Goal: Navigation & Orientation: Find specific page/section

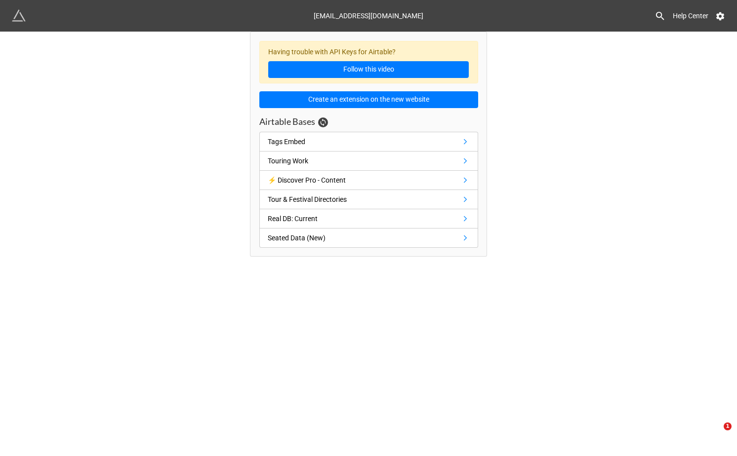
click at [231, 158] on div "Having trouble with API Keys for Airtable? Follow this video Create an extensio…" at bounding box center [368, 144] width 737 height 225
click at [344, 223] on link "Real DB: Current" at bounding box center [368, 218] width 219 height 19
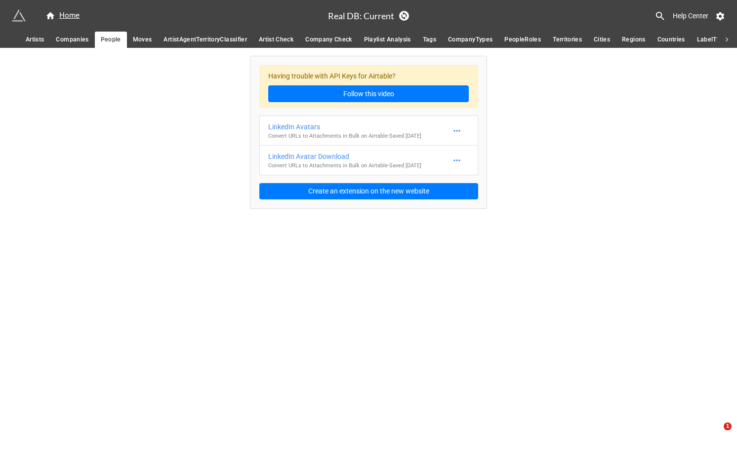
click at [366, 110] on div "Having trouble with API Keys for Airtable? Follow this video LinkedIn Avatars C…" at bounding box center [368, 132] width 236 height 152
click at [369, 111] on div "Having trouble with API Keys for Airtable? Follow this video LinkedIn Avatars C…" at bounding box center [368, 132] width 236 height 152
click at [368, 111] on div "Having trouble with API Keys for Airtable? Follow this video LinkedIn Avatars C…" at bounding box center [368, 132] width 236 height 152
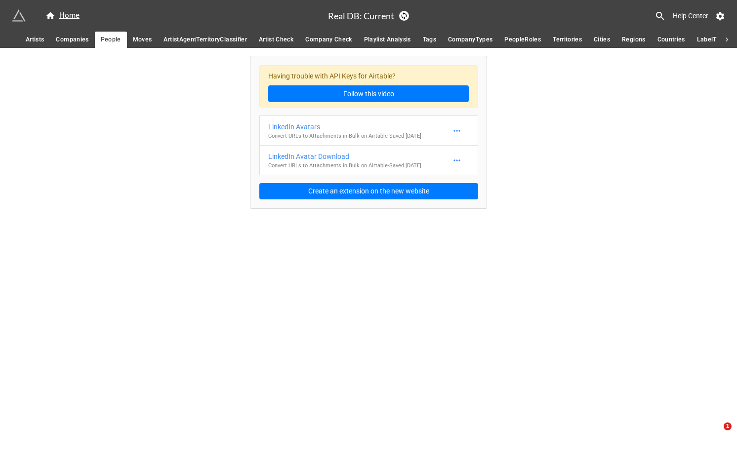
click at [368, 111] on div "Having trouble with API Keys for Airtable? Follow this video LinkedIn Avatars C…" at bounding box center [368, 132] width 236 height 152
click at [365, 111] on div "Having trouble with API Keys for Airtable? Follow this video LinkedIn Avatars C…" at bounding box center [368, 132] width 236 height 152
click at [366, 107] on div "Having trouble with API Keys for Airtable? Follow this video" at bounding box center [368, 86] width 219 height 43
click at [366, 108] on div "Having trouble with API Keys for Airtable? Follow this video LinkedIn Avatars C…" at bounding box center [368, 132] width 236 height 152
click at [366, 109] on div "Having trouble with API Keys for Airtable? Follow this video LinkedIn Avatars C…" at bounding box center [368, 132] width 236 height 152
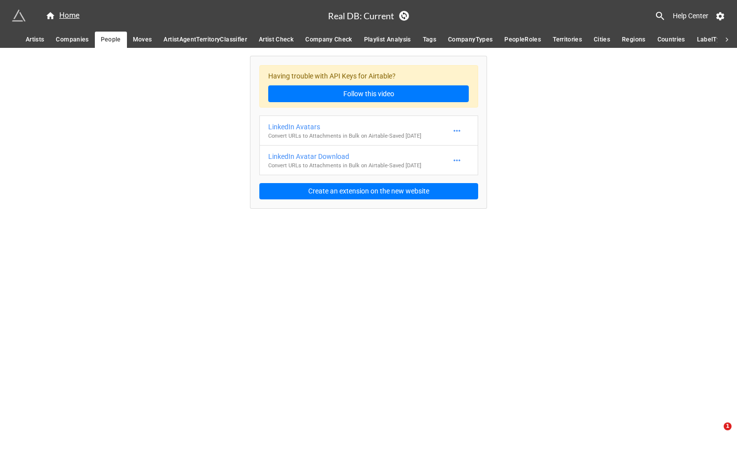
click at [364, 111] on div "Having trouble with API Keys for Airtable? Follow this video LinkedIn Avatars C…" at bounding box center [368, 132] width 236 height 152
click at [84, 41] on span "Companies" at bounding box center [72, 40] width 33 height 10
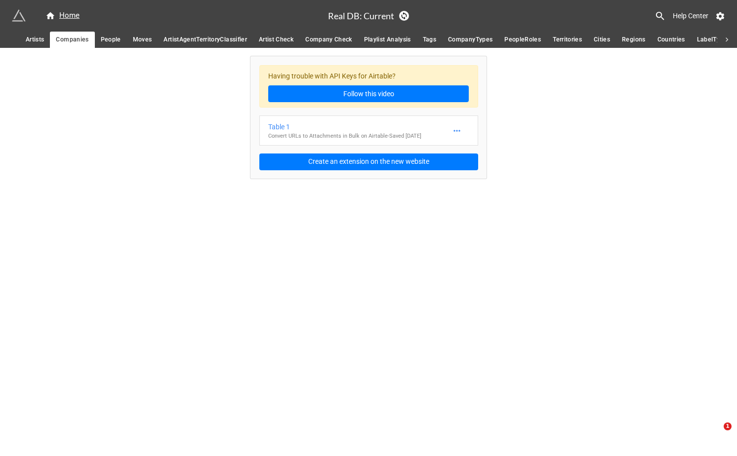
click at [363, 109] on div "Having trouble with API Keys for Airtable? Follow this video Table 1 Convert UR…" at bounding box center [368, 117] width 236 height 122
click at [363, 112] on div "Having trouble with API Keys for Airtable? Follow this video Table 1 Convert UR…" at bounding box center [368, 117] width 236 height 122
click at [164, 100] on div "Having trouble with API Keys for Airtable? Follow this video Table 1 Convert UR…" at bounding box center [368, 113] width 737 height 131
